Goal: Task Accomplishment & Management: Manage account settings

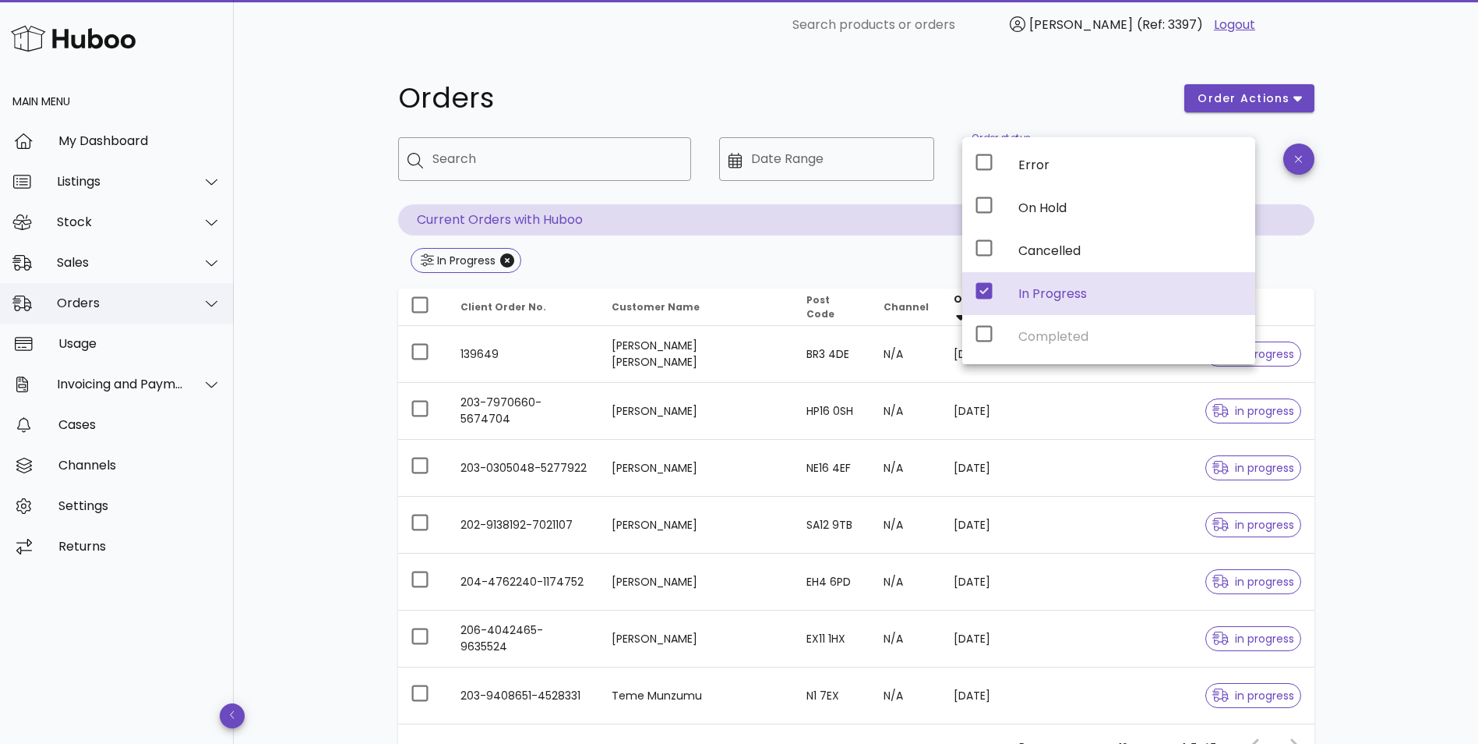
click at [88, 293] on div "Orders" at bounding box center [117, 303] width 234 height 41
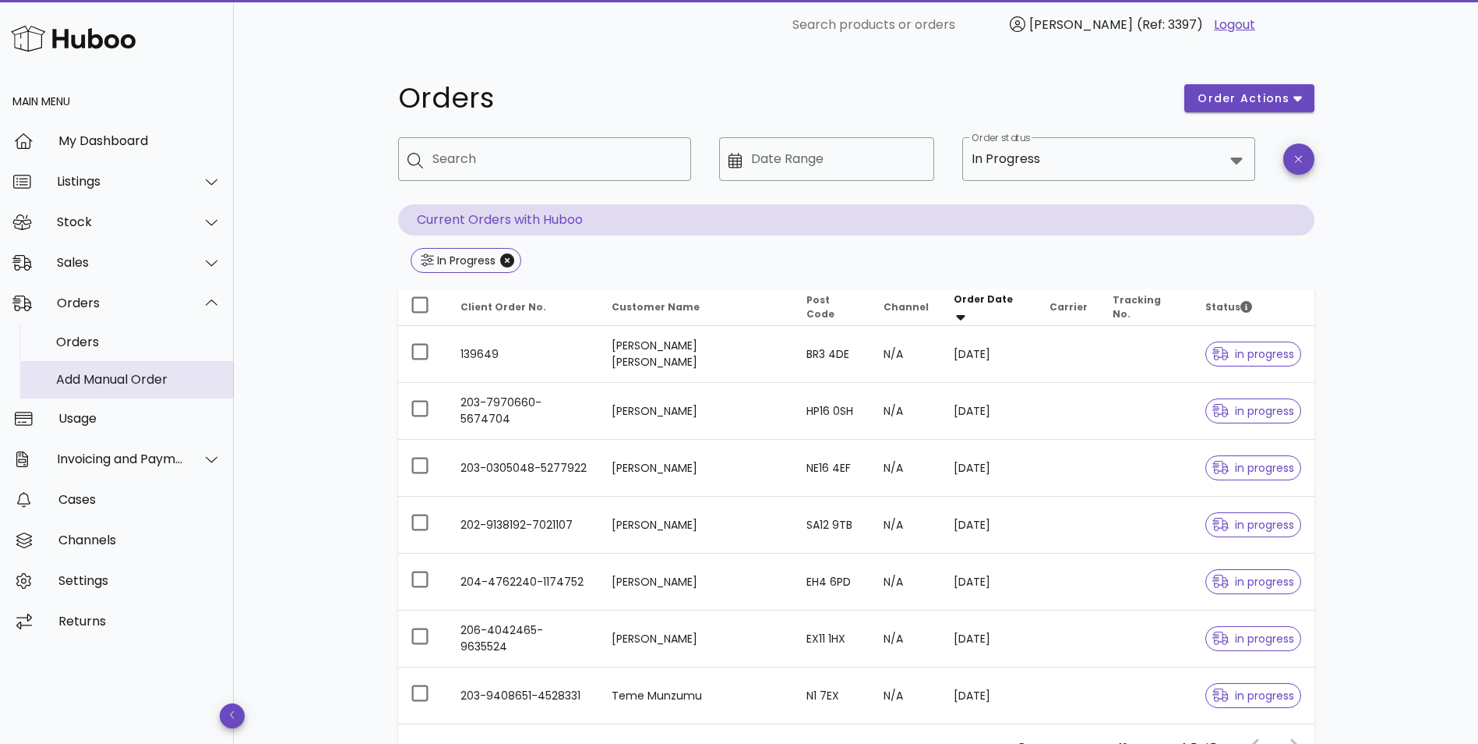
click at [88, 390] on div "Add Manual Order" at bounding box center [138, 379] width 165 height 34
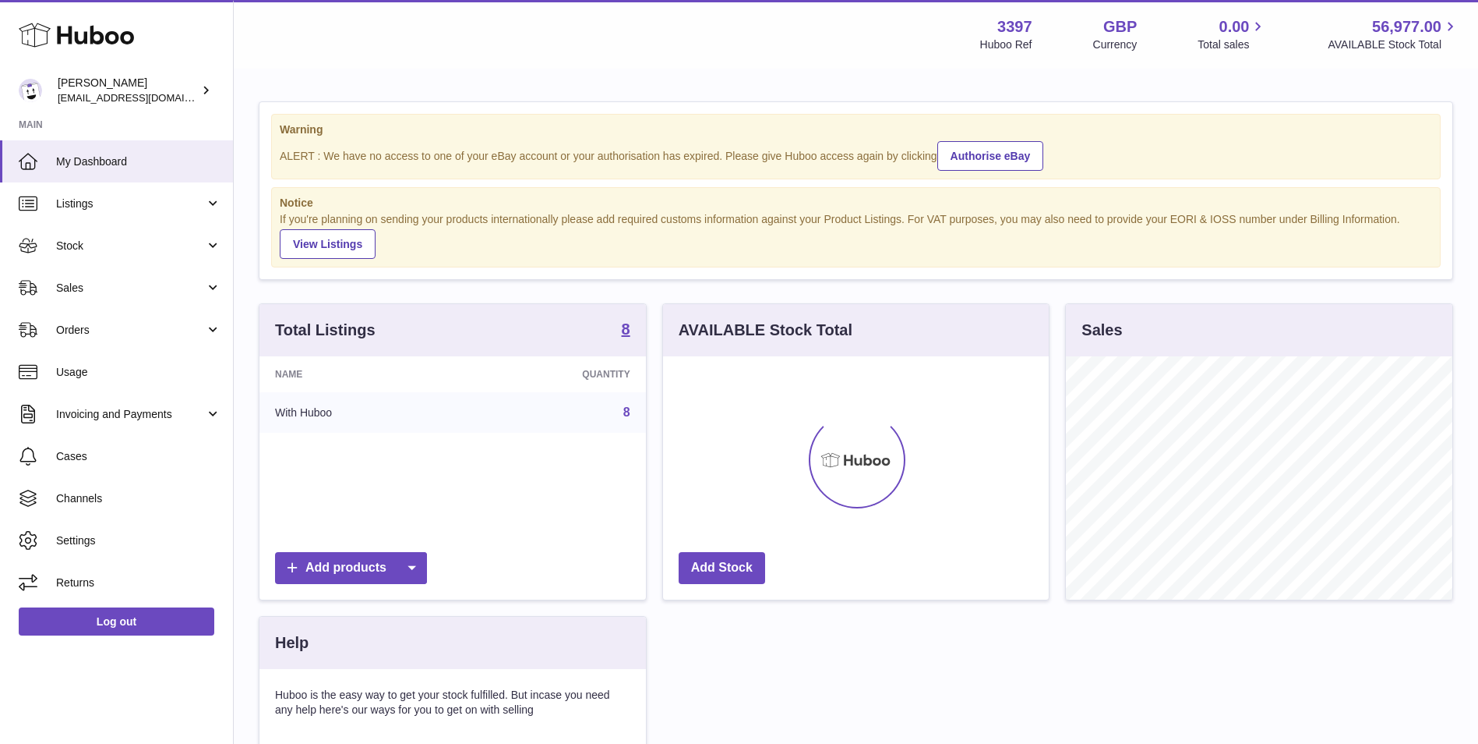
scroll to position [243, 386]
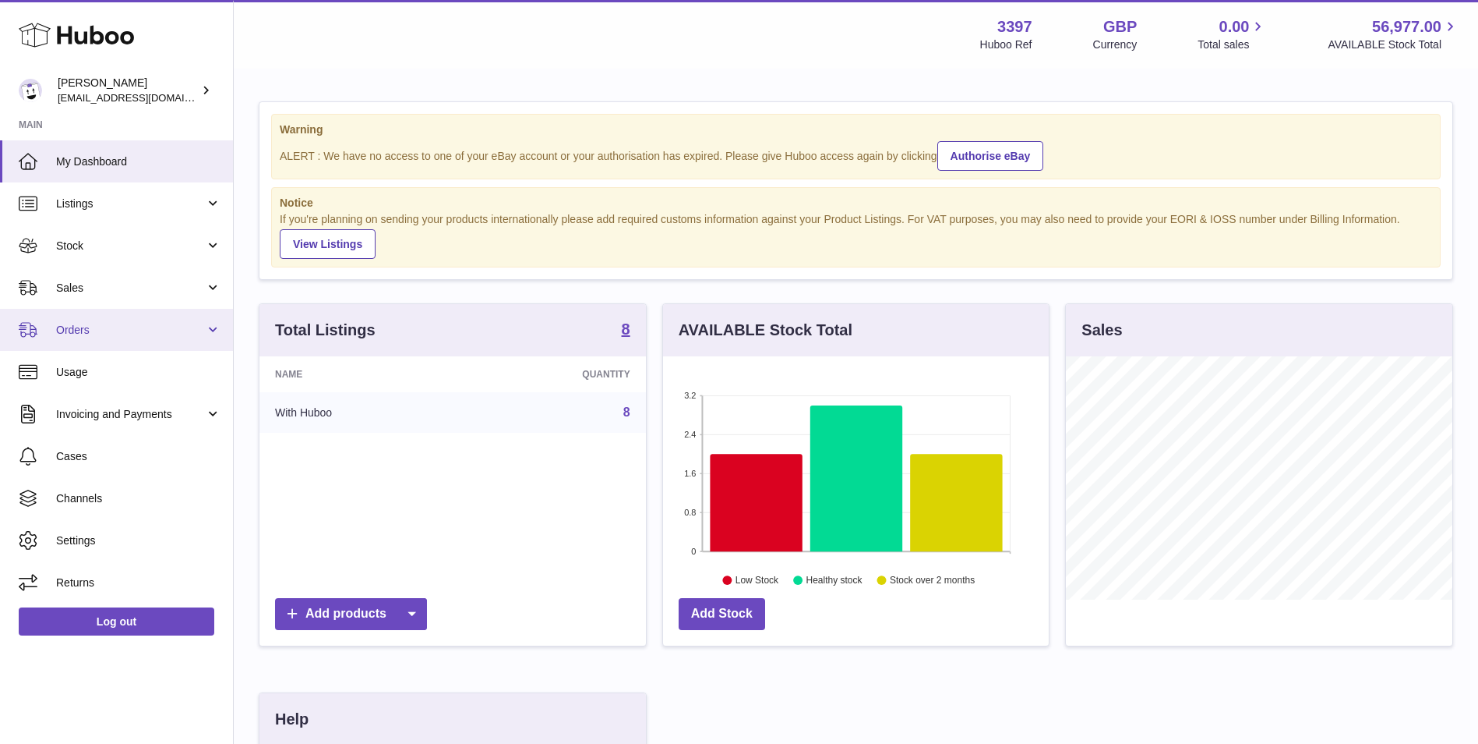
click at [96, 323] on span "Orders" at bounding box center [130, 330] width 149 height 15
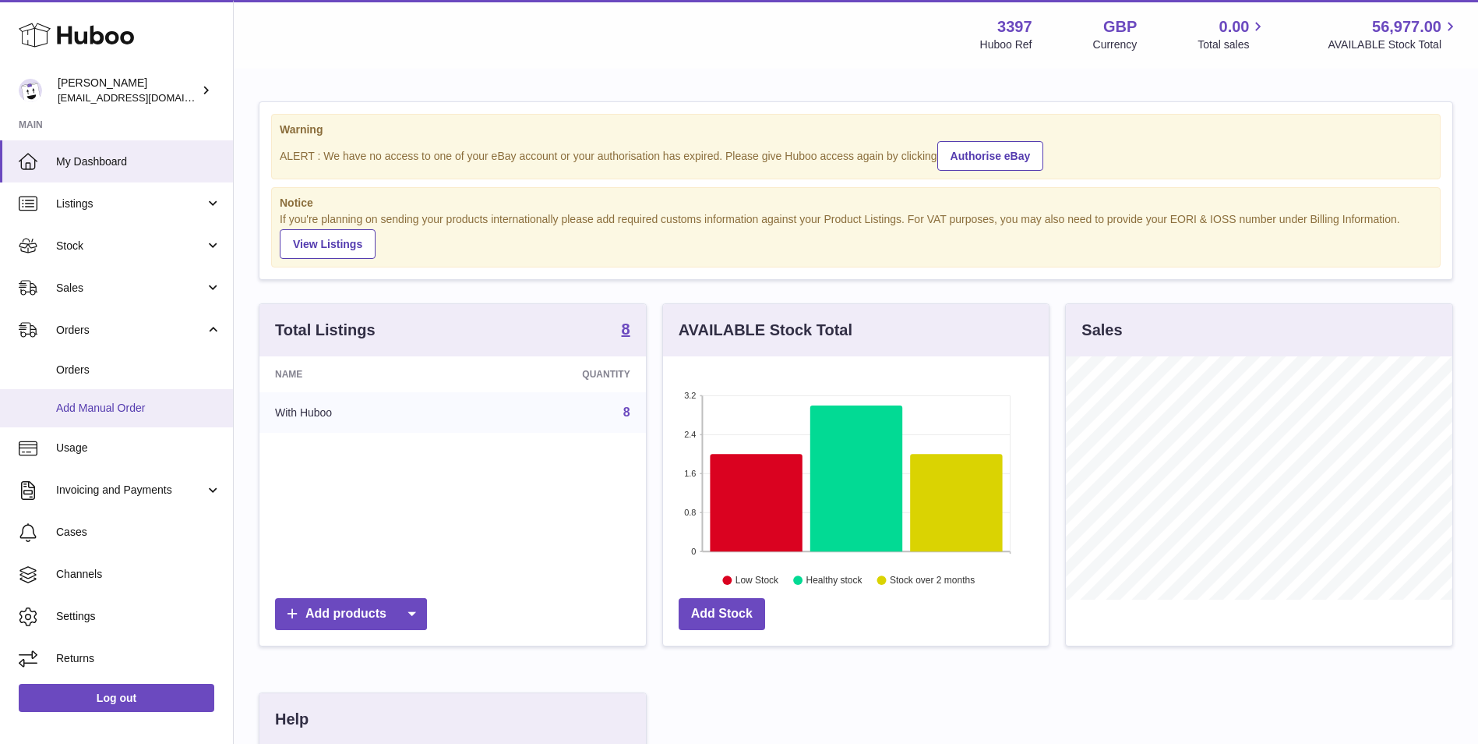
click at [97, 407] on span "Add Manual Order" at bounding box center [138, 408] width 165 height 15
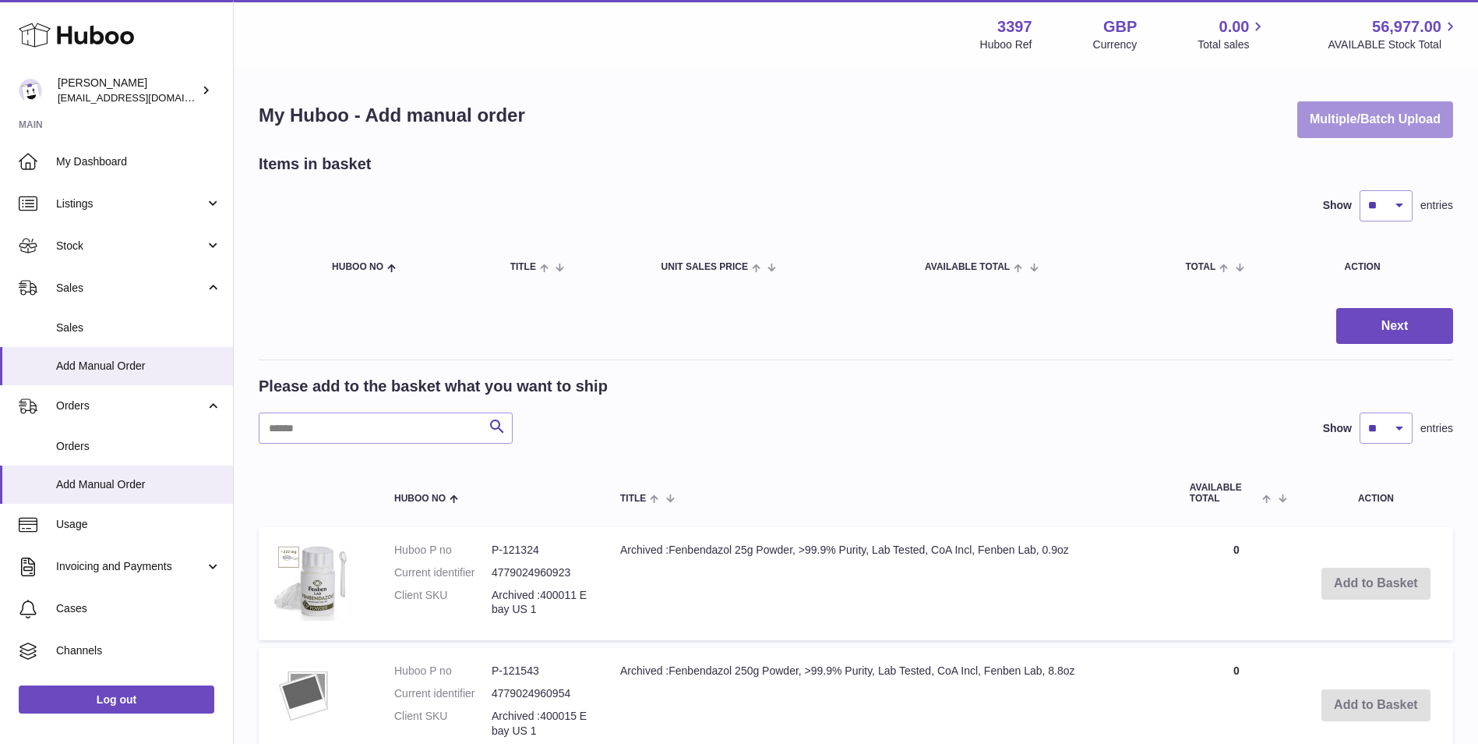
click at [1371, 125] on button "Multiple/Batch Upload" at bounding box center [1376, 119] width 156 height 37
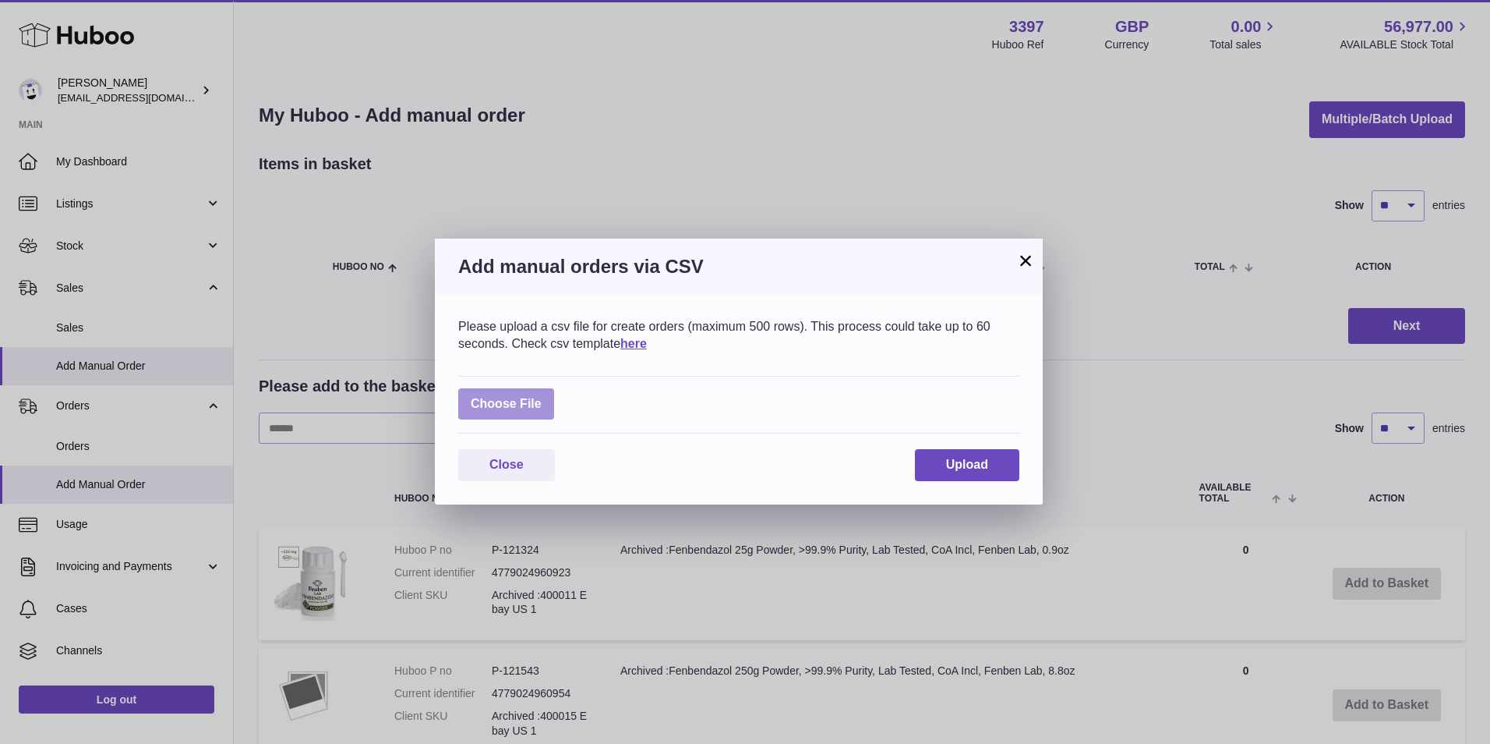
click at [498, 400] on label at bounding box center [506, 404] width 96 height 32
click at [542, 397] on input "file" at bounding box center [542, 396] width 1 height 1
type input "**********"
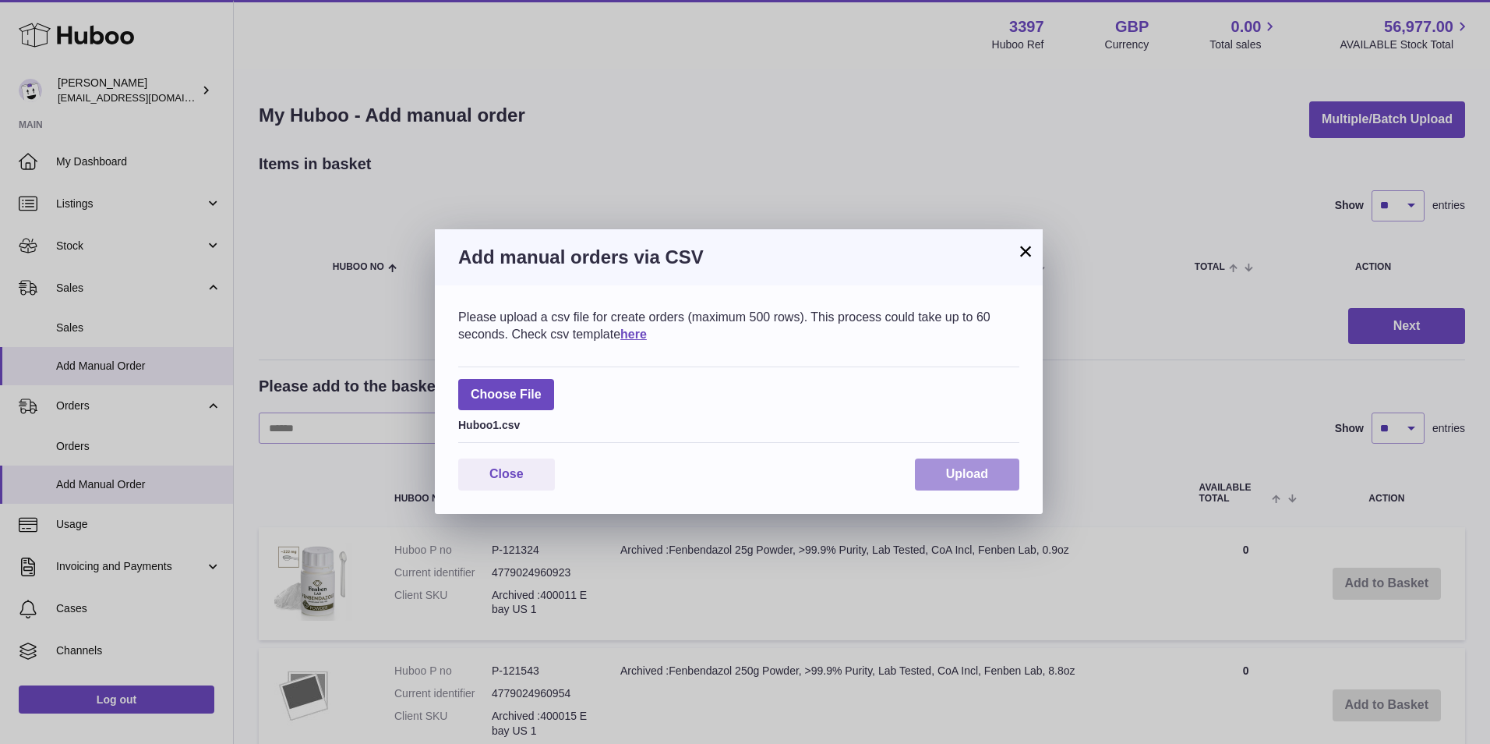
click at [962, 468] on span "Upload" at bounding box center [967, 473] width 42 height 13
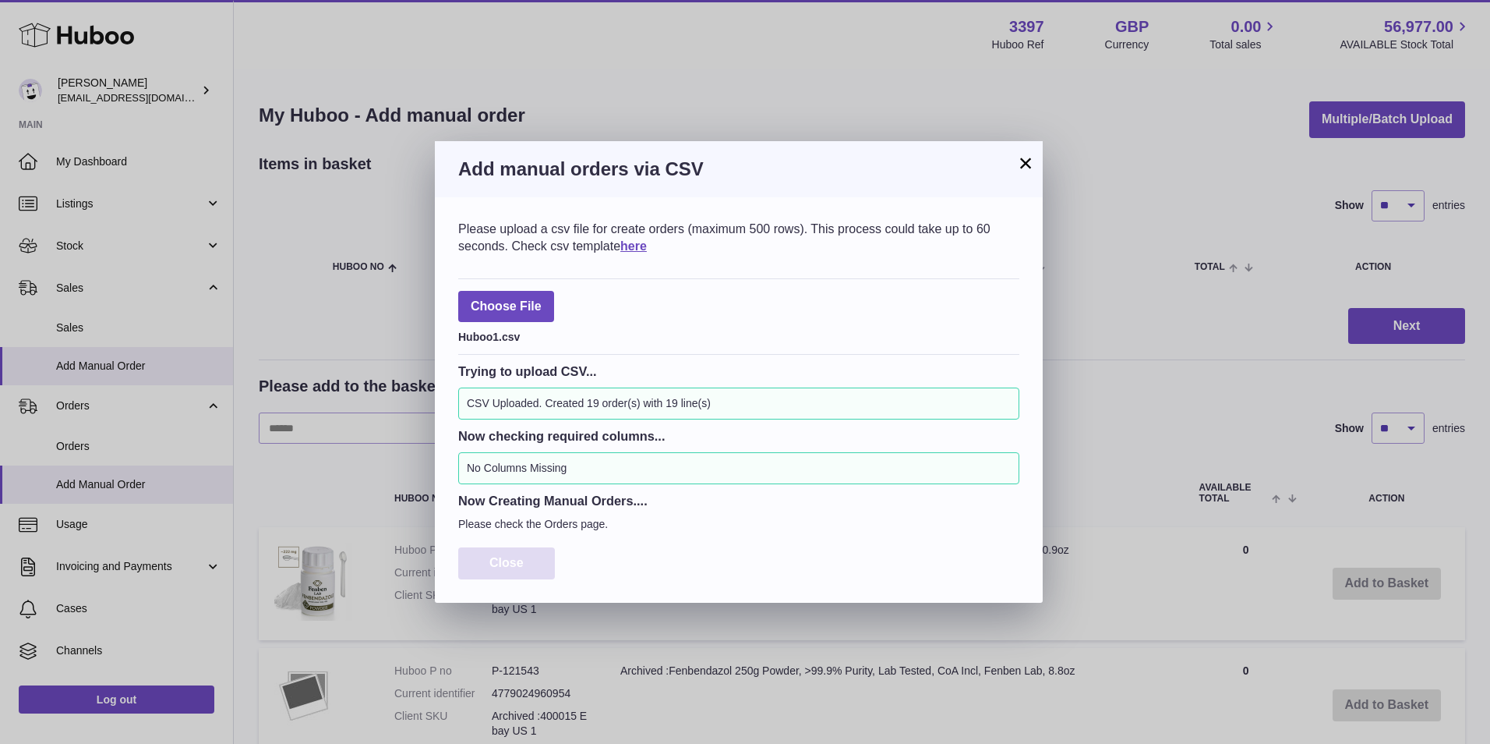
click at [500, 566] on span "Close" at bounding box center [506, 562] width 34 height 13
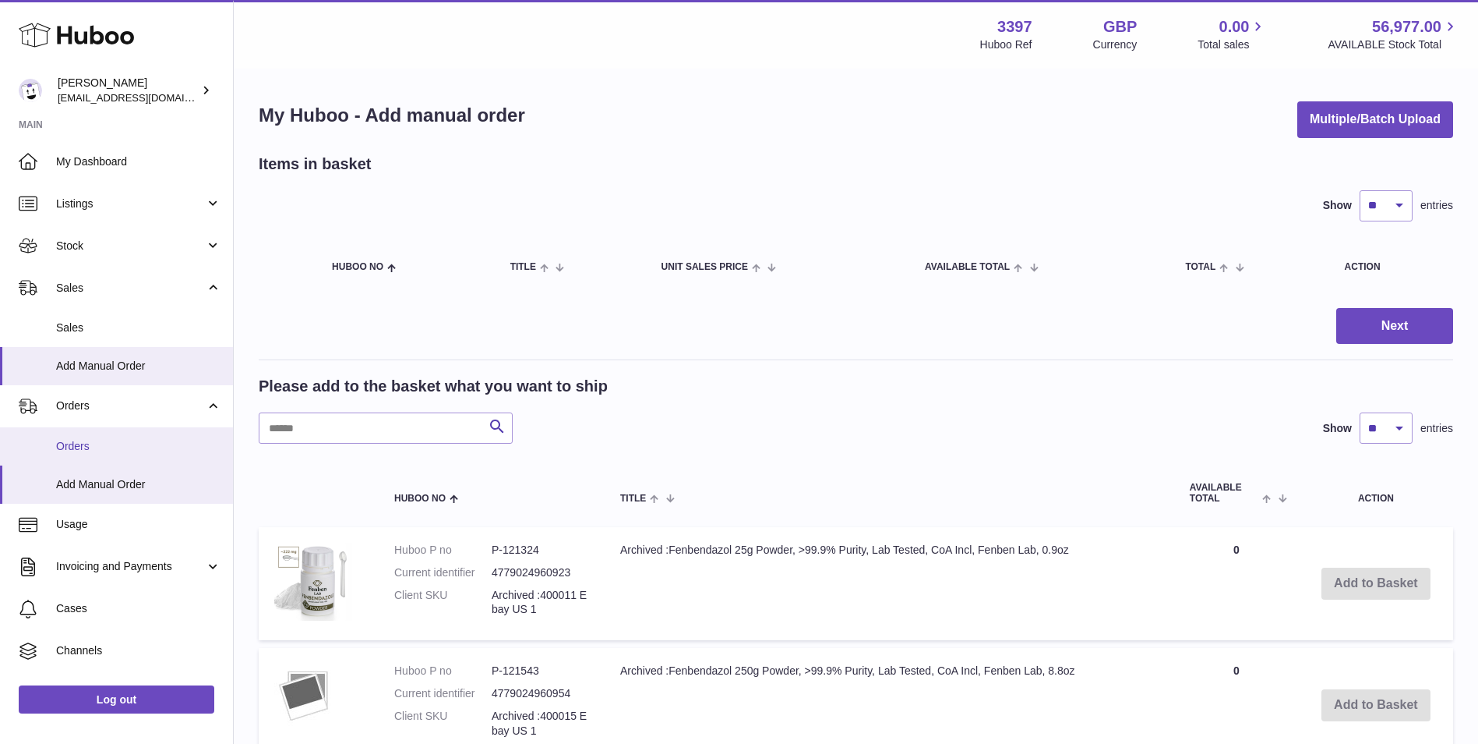
drag, startPoint x: 58, startPoint y: 443, endPoint x: 102, endPoint y: 443, distance: 43.6
click at [58, 443] on span "Orders" at bounding box center [138, 446] width 165 height 15
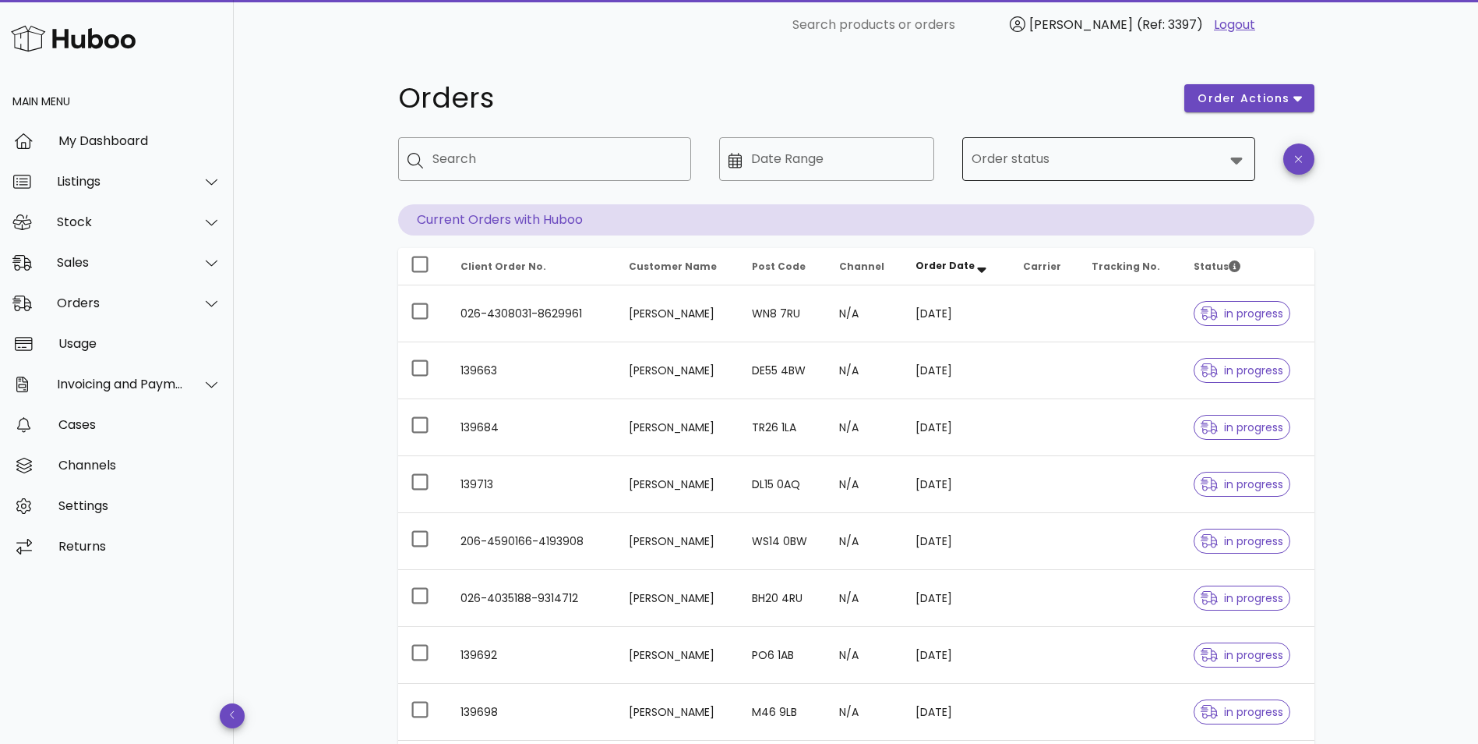
click at [989, 158] on input "Order status" at bounding box center [1098, 159] width 253 height 25
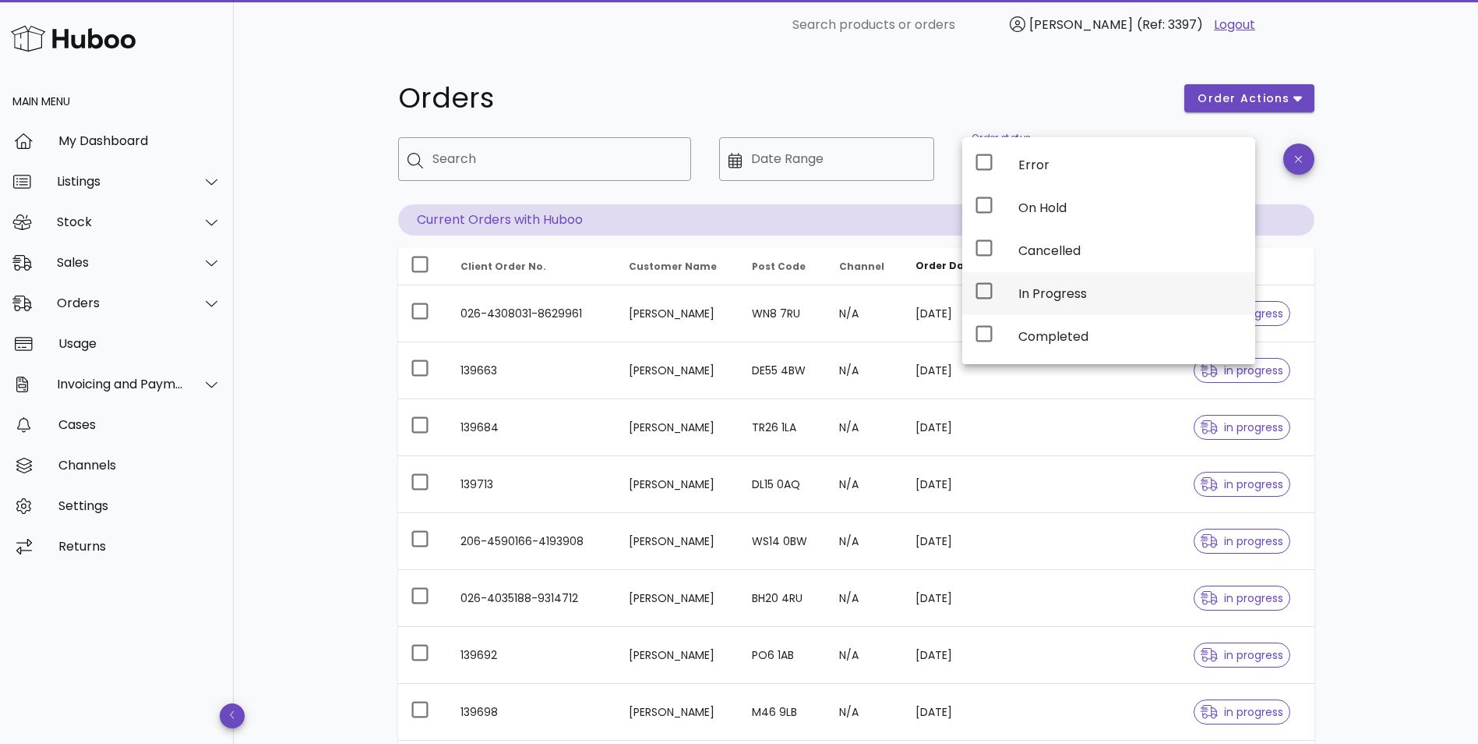
click at [1020, 297] on div "In Progress" at bounding box center [1131, 293] width 224 height 15
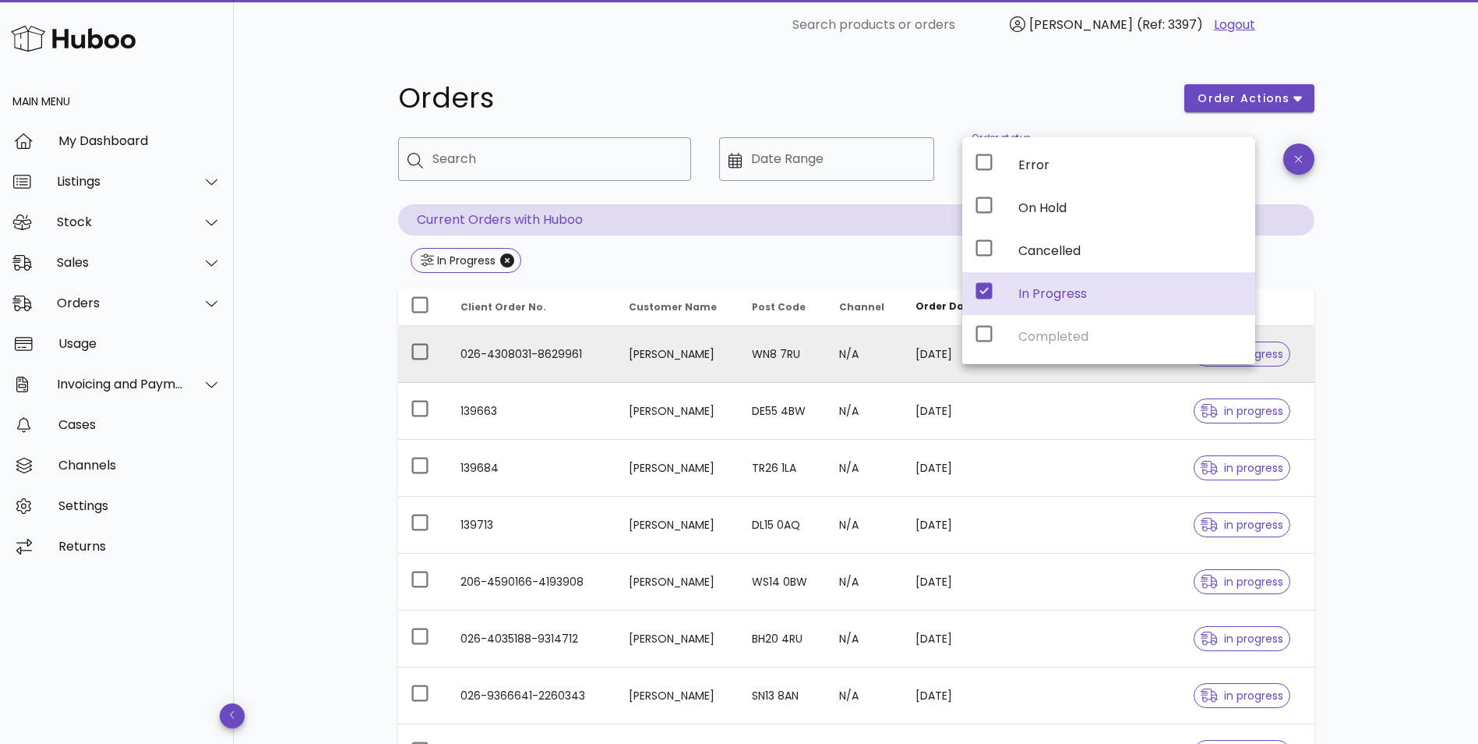
click at [557, 348] on td "026-4308031-8629961" at bounding box center [532, 354] width 168 height 57
